Goal: Information Seeking & Learning: Find specific fact

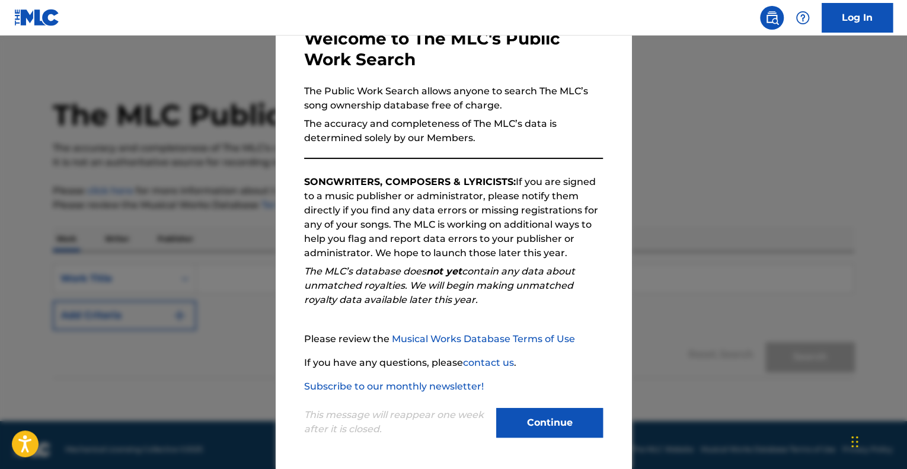
click at [556, 420] on button "Continue" at bounding box center [549, 423] width 107 height 30
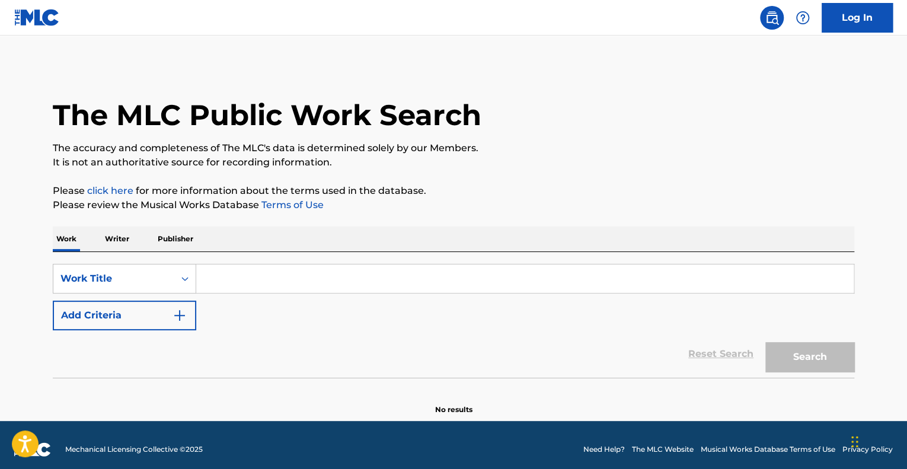
click at [277, 279] on input "Search Form" at bounding box center [525, 278] width 658 height 28
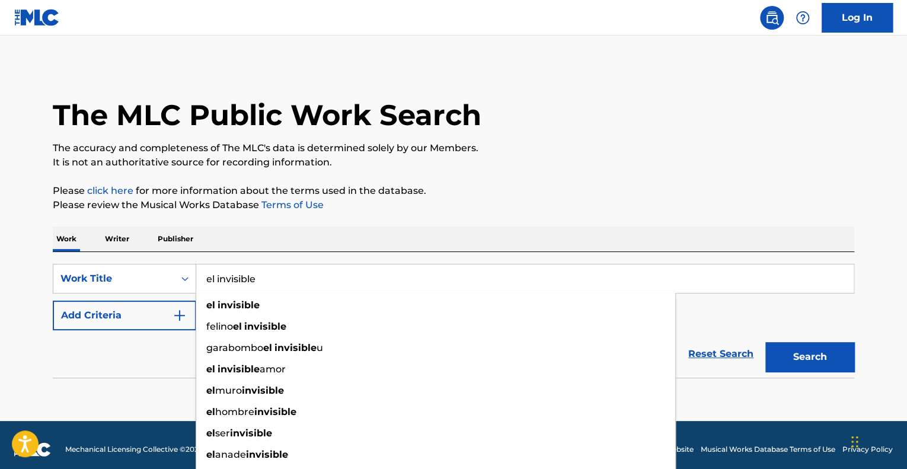
type input "el invisible"
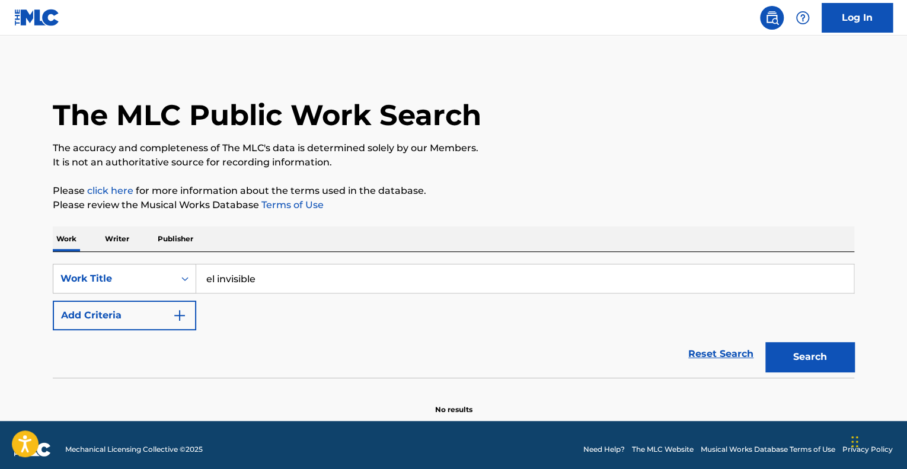
click at [720, 170] on div "The MLC Public Work Search The accuracy and completeness of The MLC's data is d…" at bounding box center [454, 240] width 830 height 350
click at [177, 321] on img "Search Form" at bounding box center [180, 315] width 14 height 14
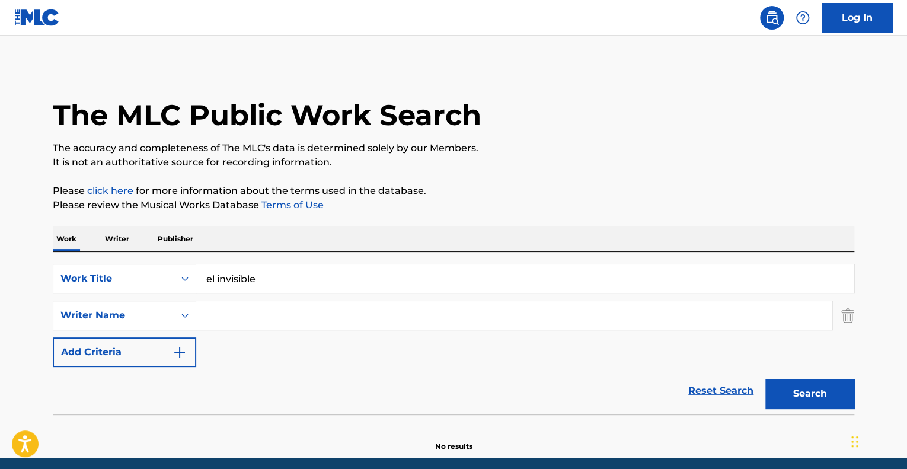
click at [236, 315] on input "Search Form" at bounding box center [514, 315] width 636 height 28
paste input "[PERSON_NAME]"
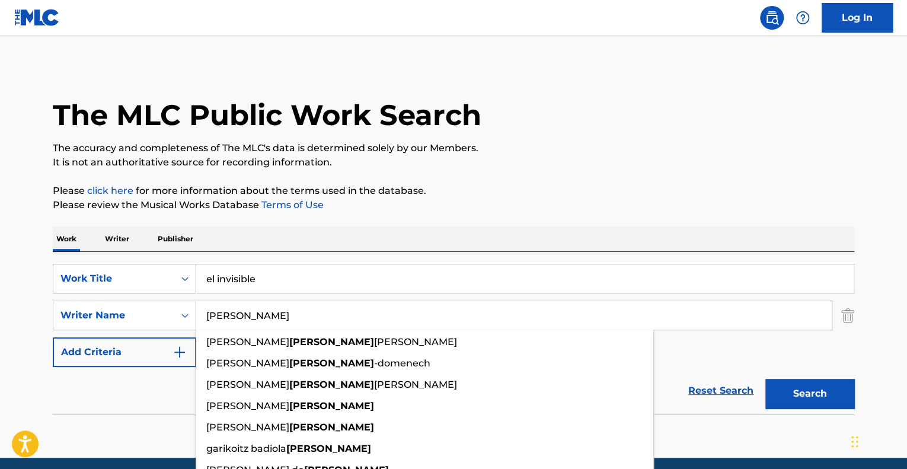
type input "[PERSON_NAME]"
click at [813, 395] on button "Search" at bounding box center [809, 394] width 89 height 30
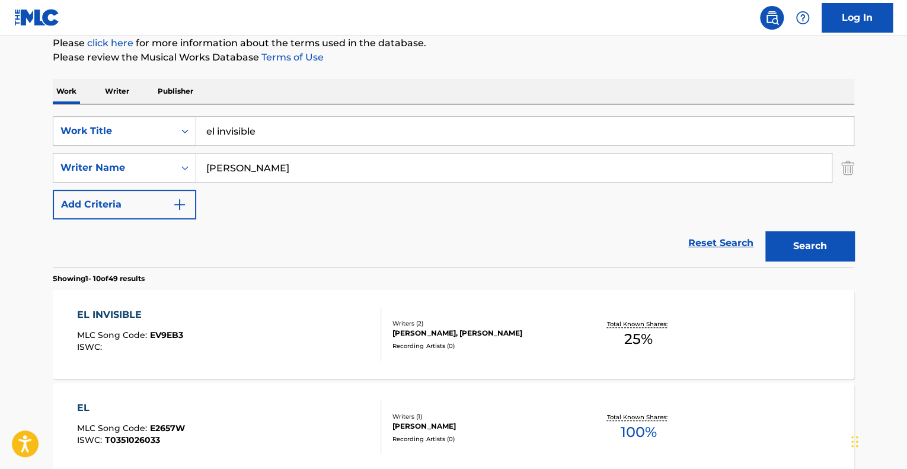
scroll to position [296, 0]
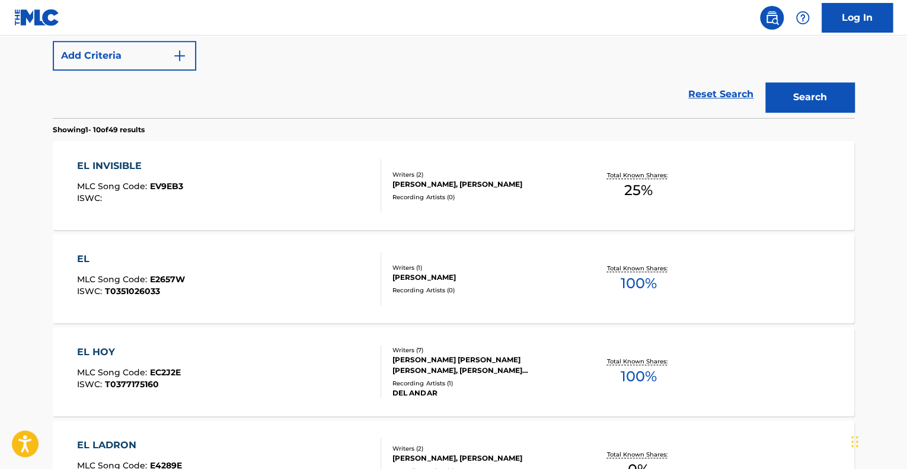
click at [353, 286] on div "EL MLC Song Code : E2657W ISWC : T0351026033" at bounding box center [229, 278] width 305 height 53
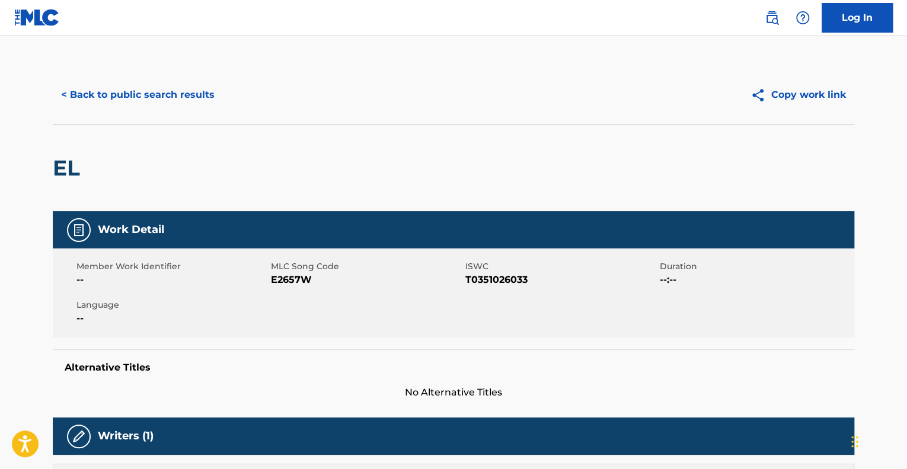
click at [109, 99] on button "< Back to public search results" at bounding box center [138, 95] width 170 height 30
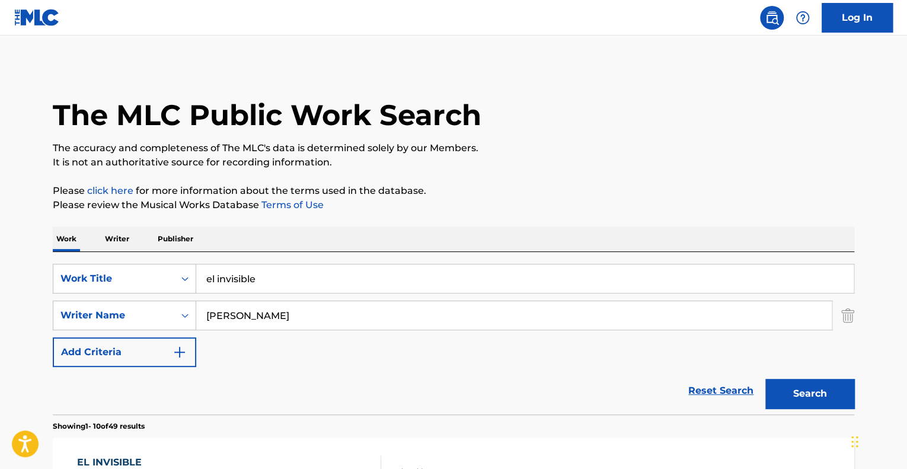
scroll to position [363, 0]
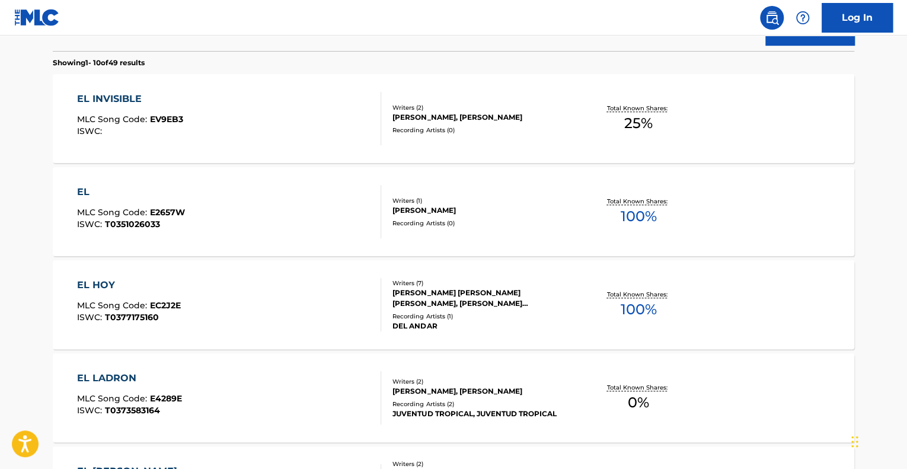
click at [259, 136] on div "EL INVISIBLE MLC Song Code : EV9EB3 ISWC :" at bounding box center [229, 118] width 305 height 53
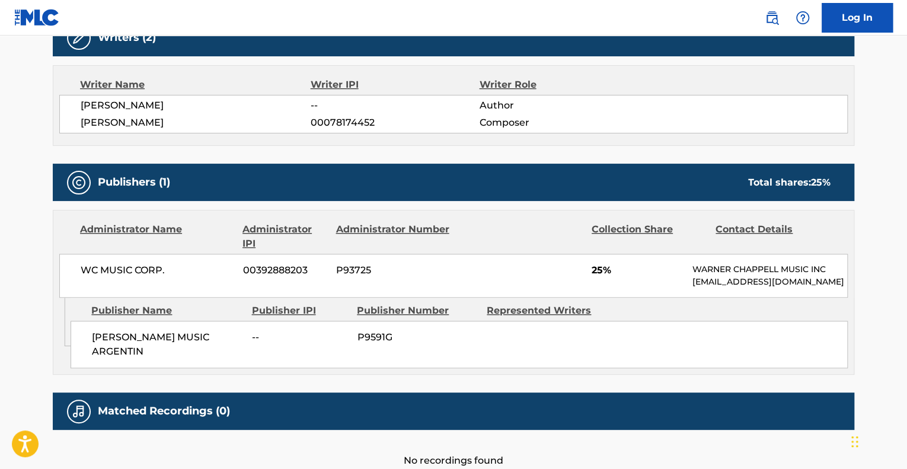
scroll to position [415, 0]
